Goal: Task Accomplishment & Management: Manage account settings

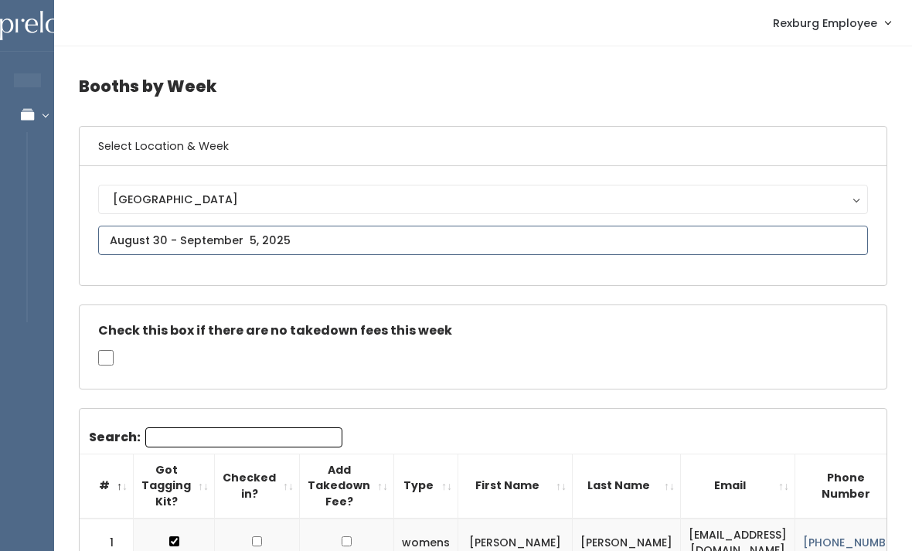
click at [407, 248] on input "text" at bounding box center [483, 240] width 770 height 29
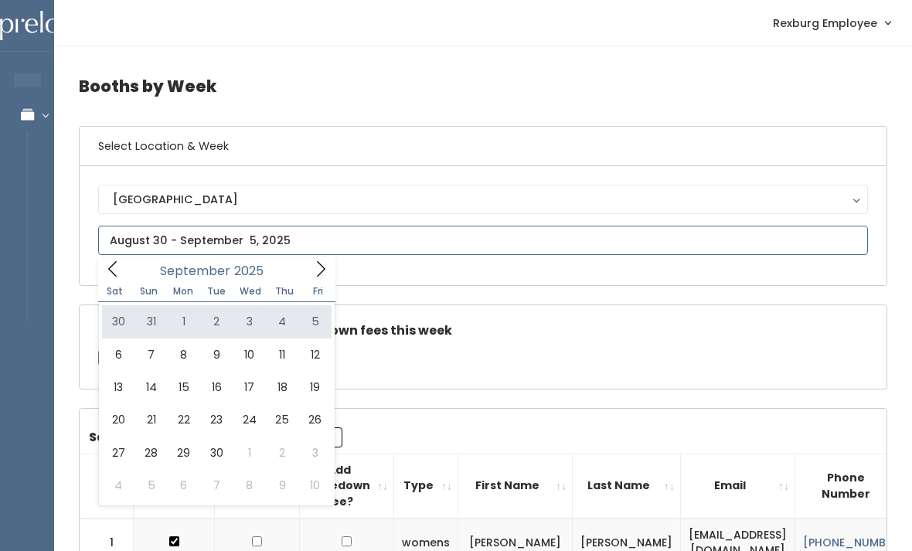
type input "August 30 to September 5"
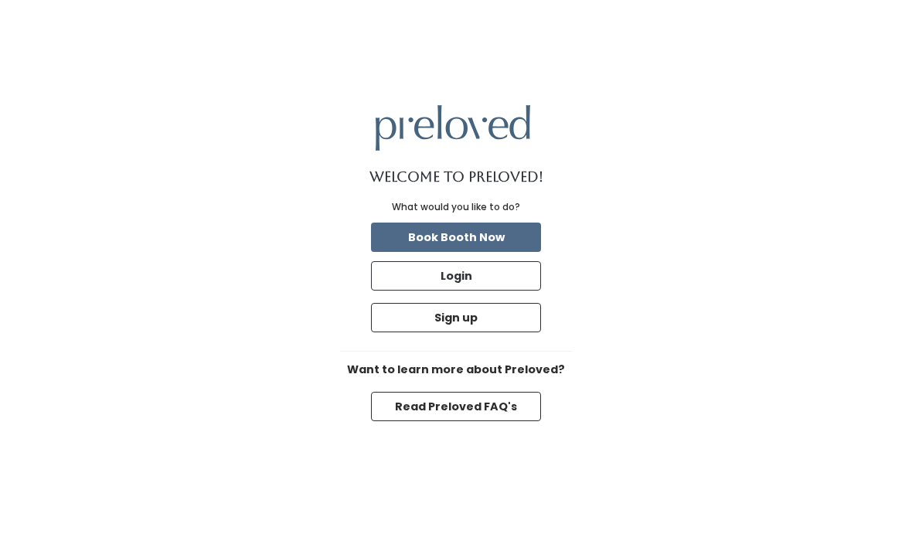
click at [496, 291] on button "Login" at bounding box center [456, 275] width 170 height 29
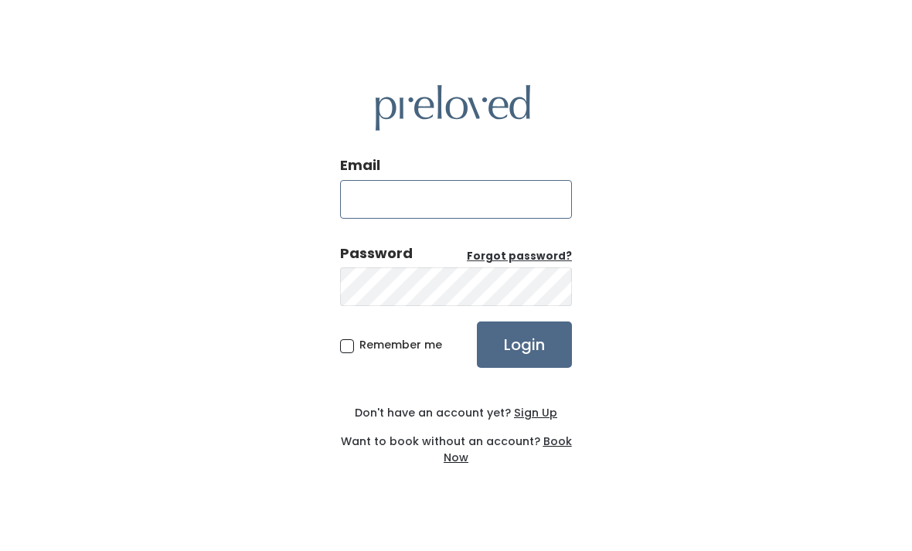
type input "rexburg.store@preloved.love"
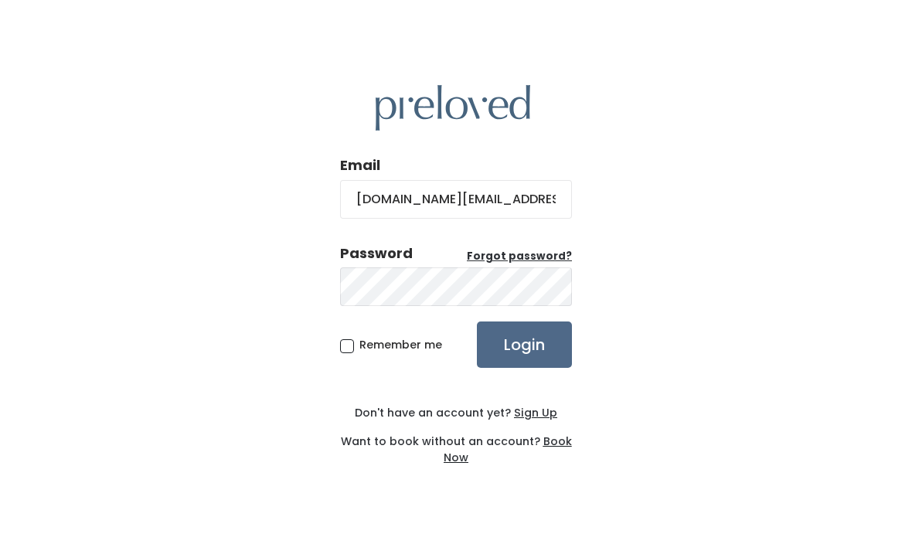
click at [524, 368] on input "Login" at bounding box center [524, 345] width 95 height 46
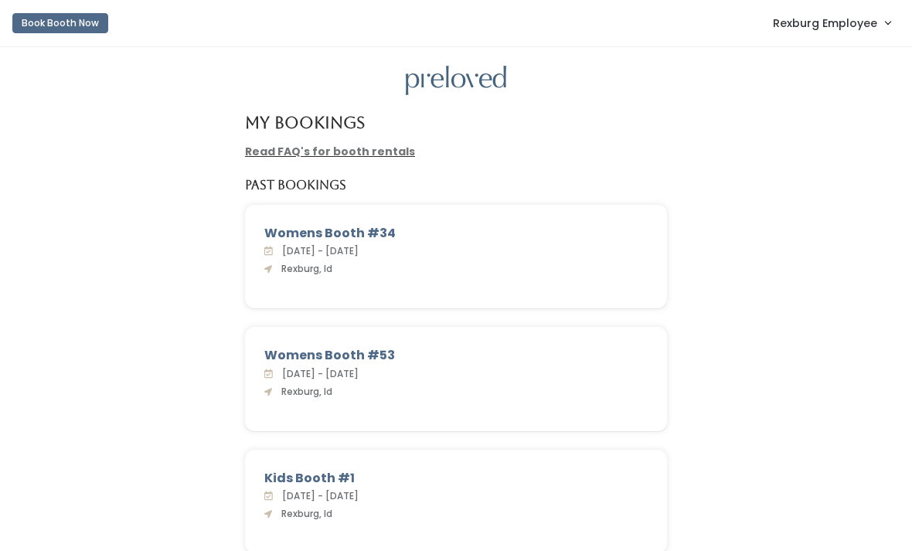
click at [841, 29] on span "Rexburg Employee" at bounding box center [825, 23] width 104 height 17
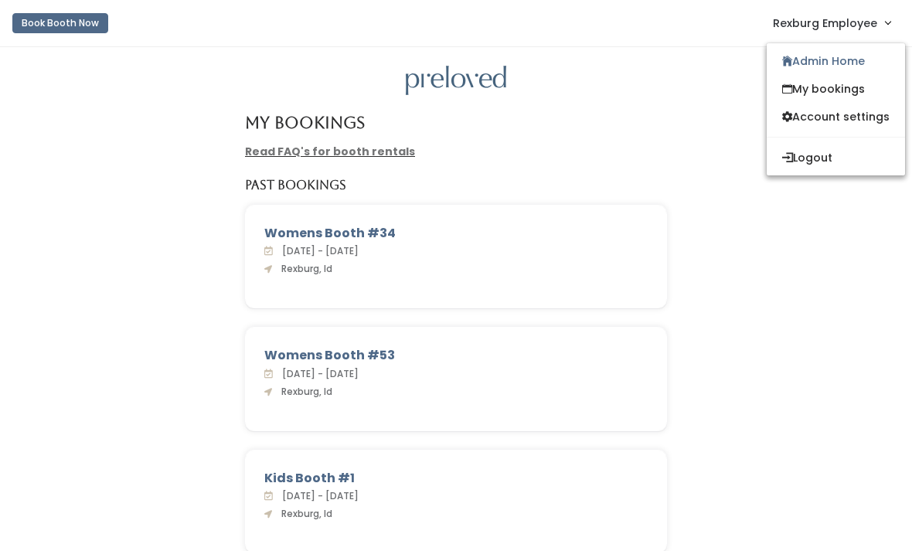
click at [837, 66] on link "Admin Home" at bounding box center [836, 61] width 138 height 28
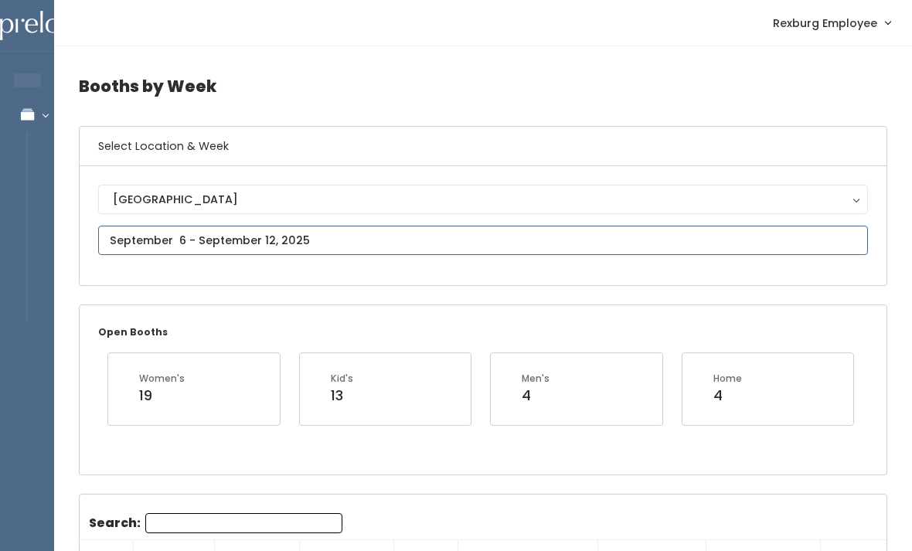
click at [404, 254] on input "text" at bounding box center [483, 240] width 770 height 29
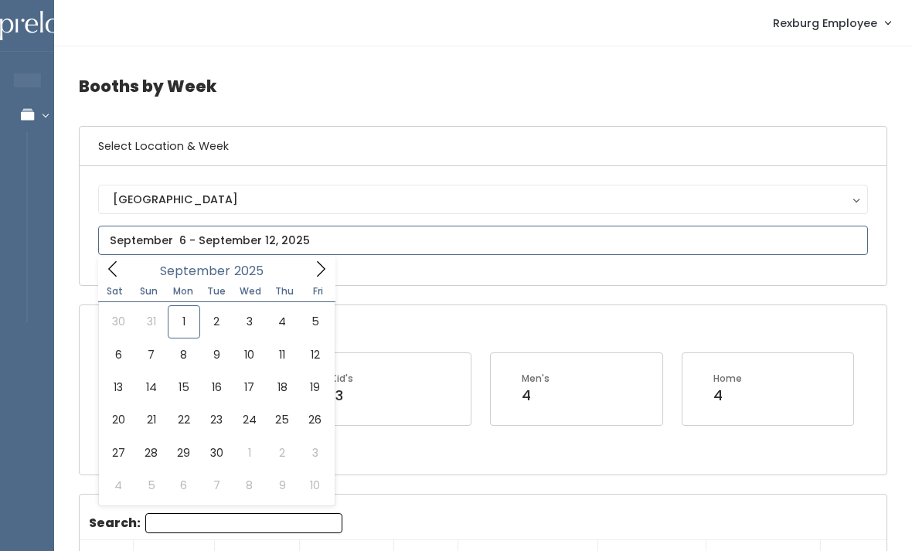
type input "August 30 to September 5"
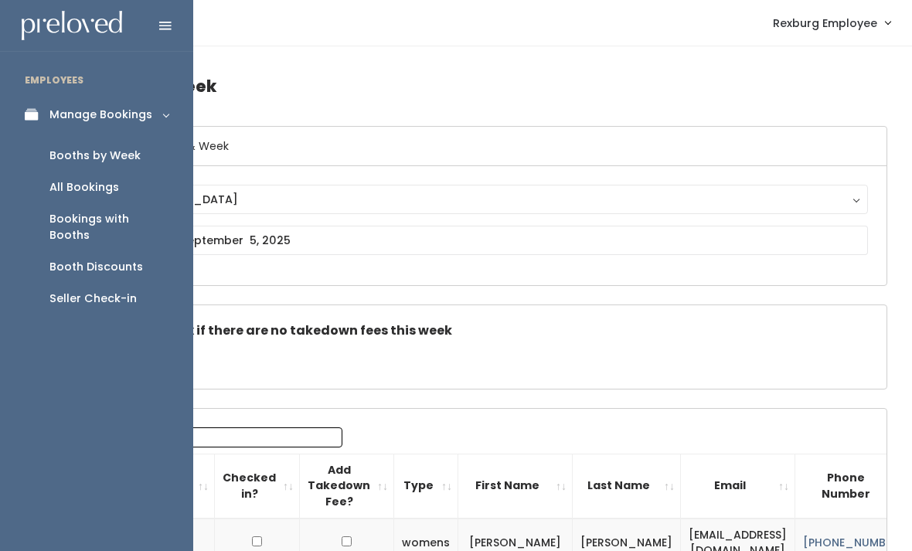
click at [141, 260] on link "Booth Discounts" at bounding box center [96, 267] width 193 height 32
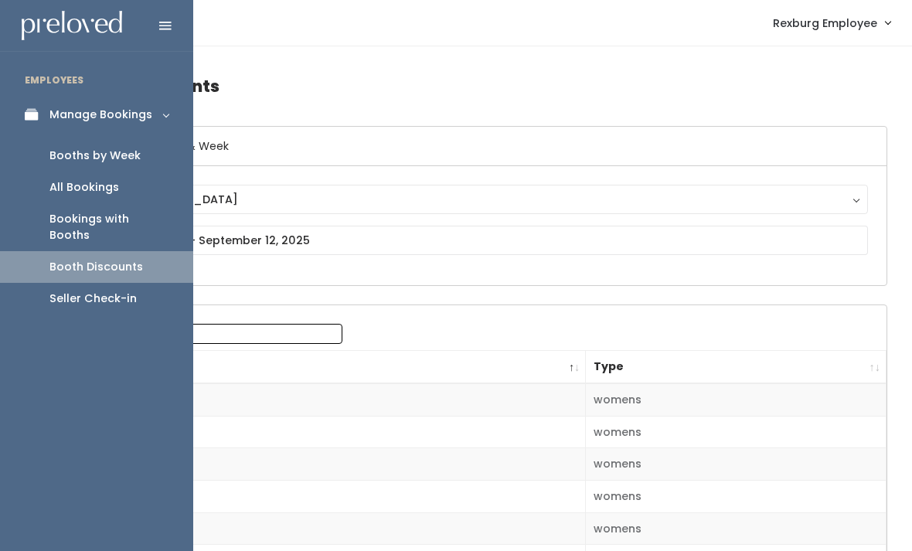
click at [63, 154] on div "Booths by Week" at bounding box center [94, 156] width 91 height 16
